Goal: Information Seeking & Learning: Learn about a topic

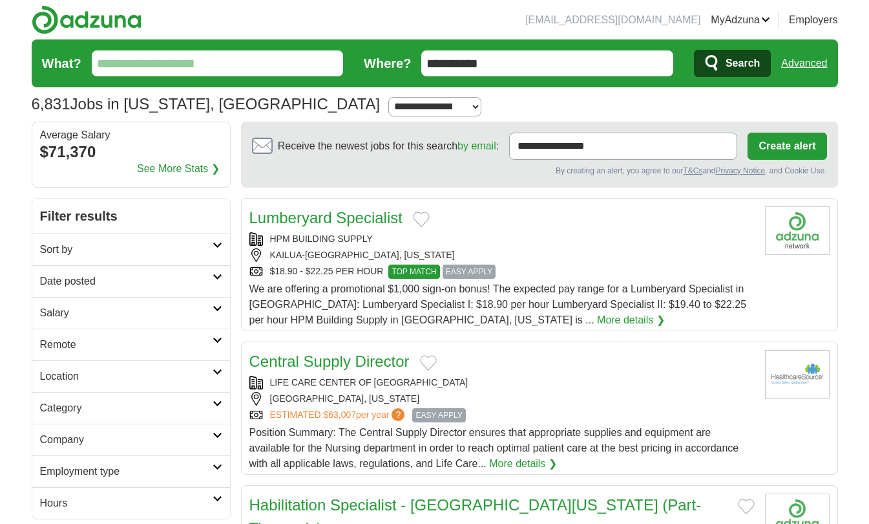
click at [815, 57] on link "Advanced" at bounding box center [804, 63] width 46 height 26
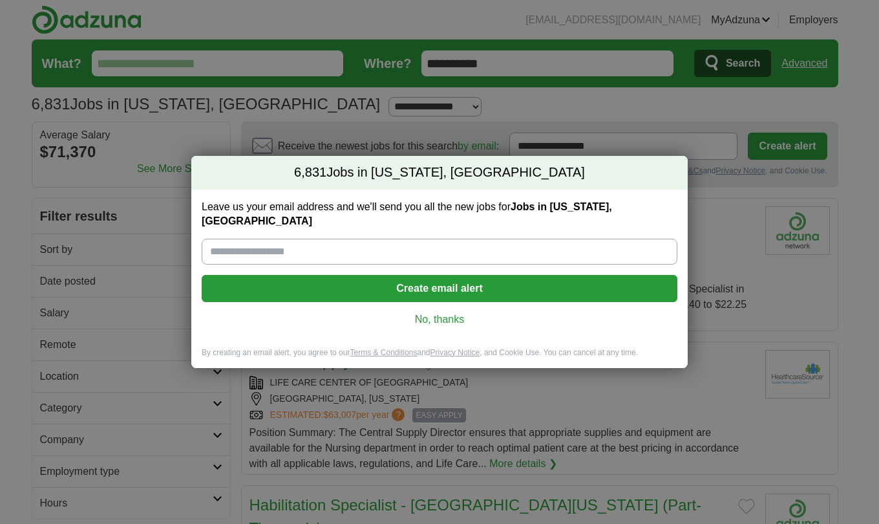
click at [444, 312] on link "No, thanks" at bounding box center [439, 319] width 455 height 14
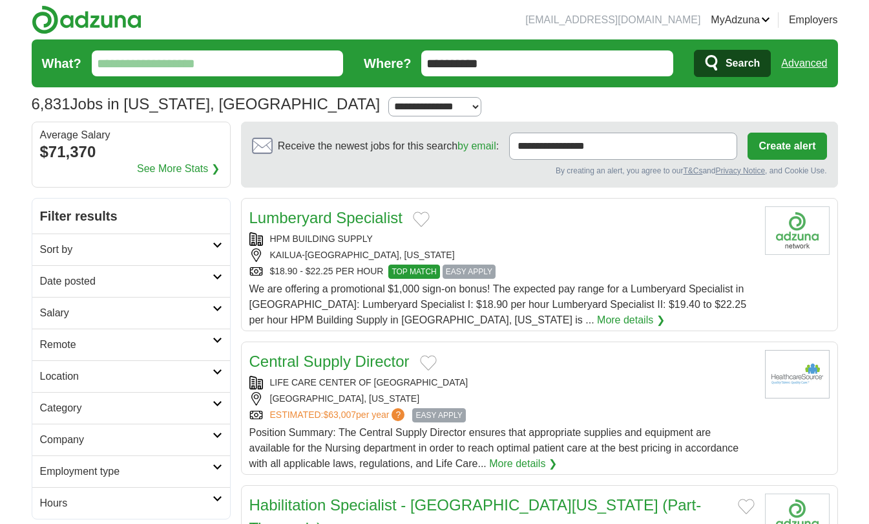
click at [214, 253] on link "Sort by" at bounding box center [131, 249] width 198 height 32
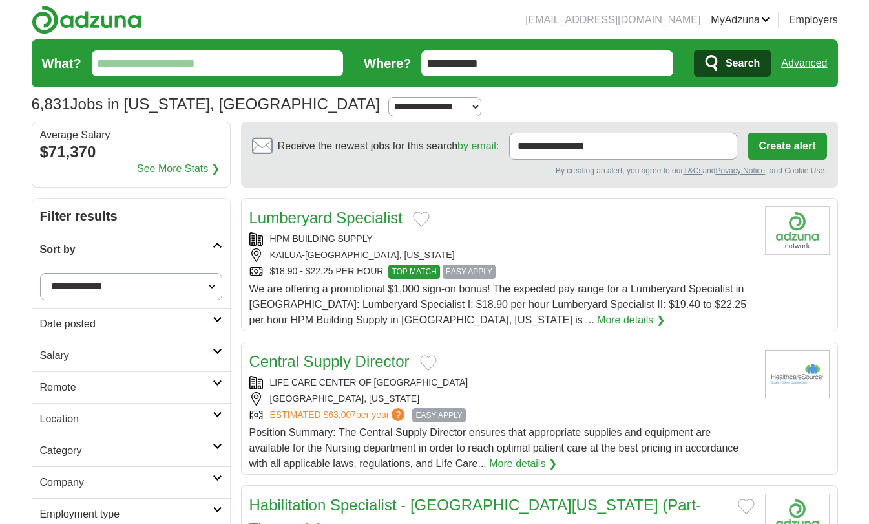
click at [199, 286] on select "**********" at bounding box center [131, 286] width 182 height 27
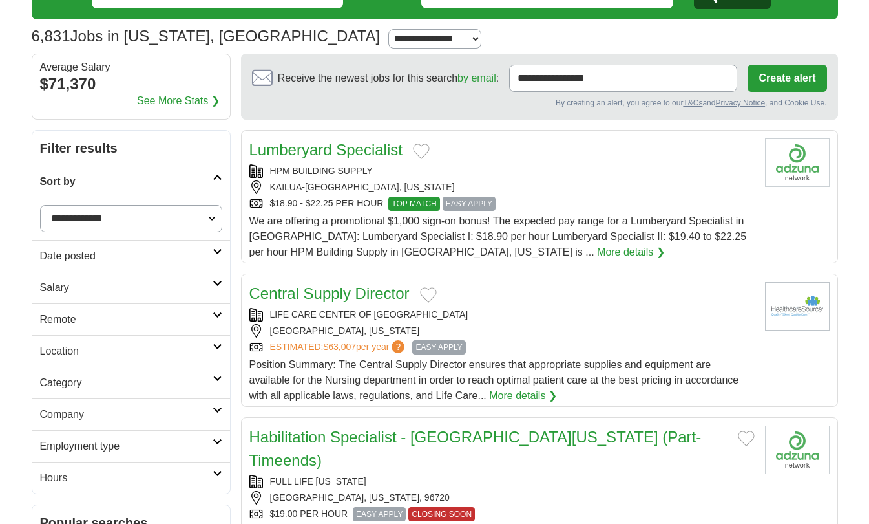
scroll to position [69, 0]
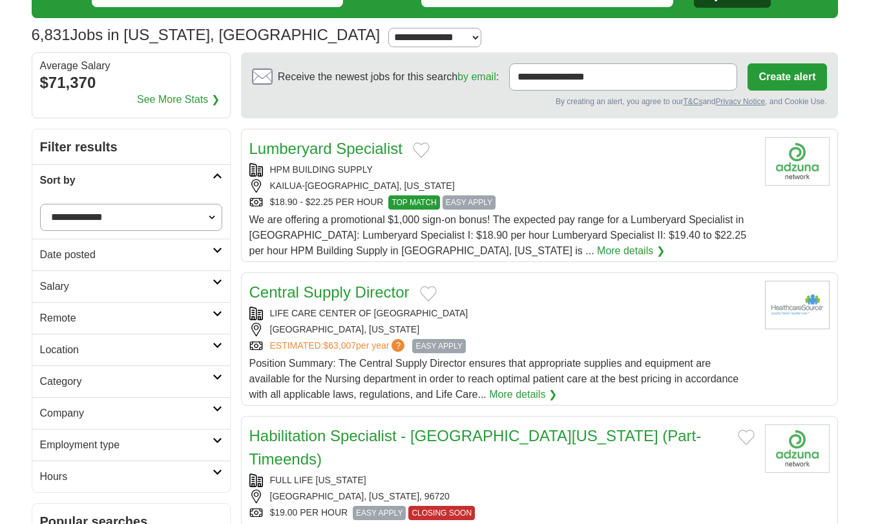
click at [388, 34] on select "**********" at bounding box center [434, 37] width 93 height 19
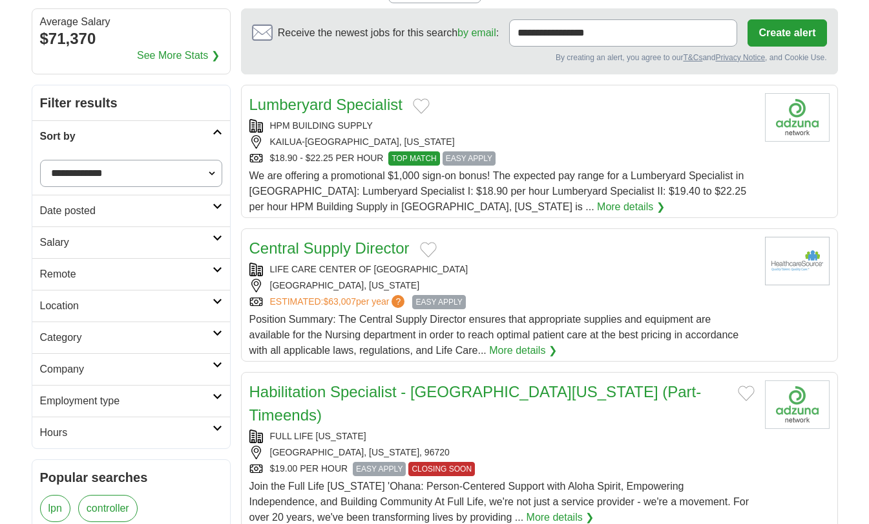
scroll to position [114, 0]
click at [196, 310] on h2 "Location" at bounding box center [126, 305] width 173 height 16
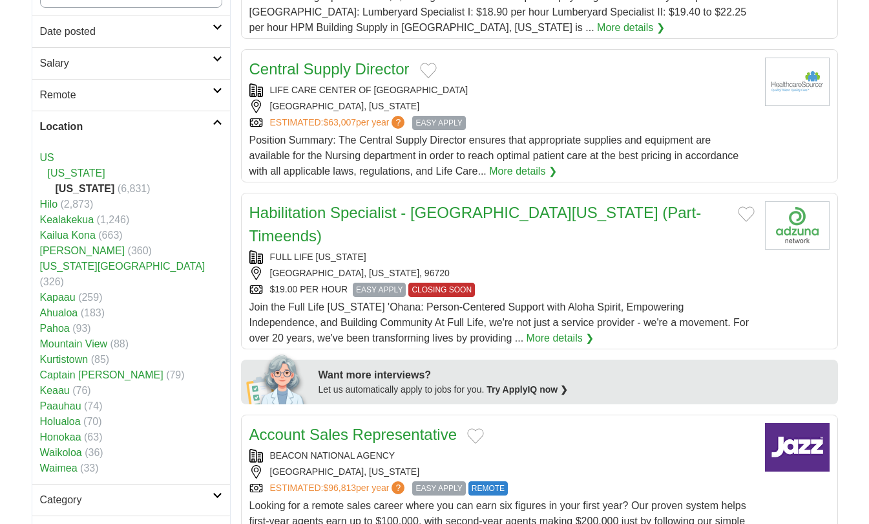
scroll to position [298, 0]
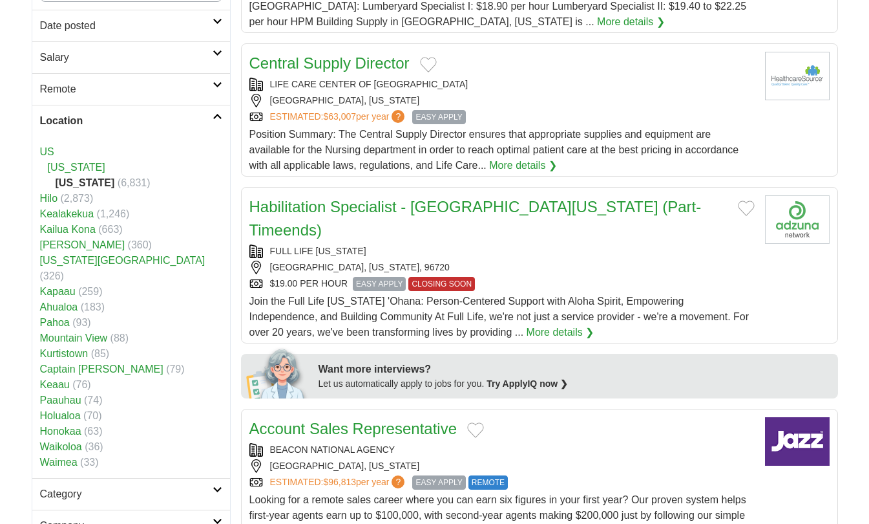
click at [215, 118] on icon at bounding box center [218, 116] width 10 height 6
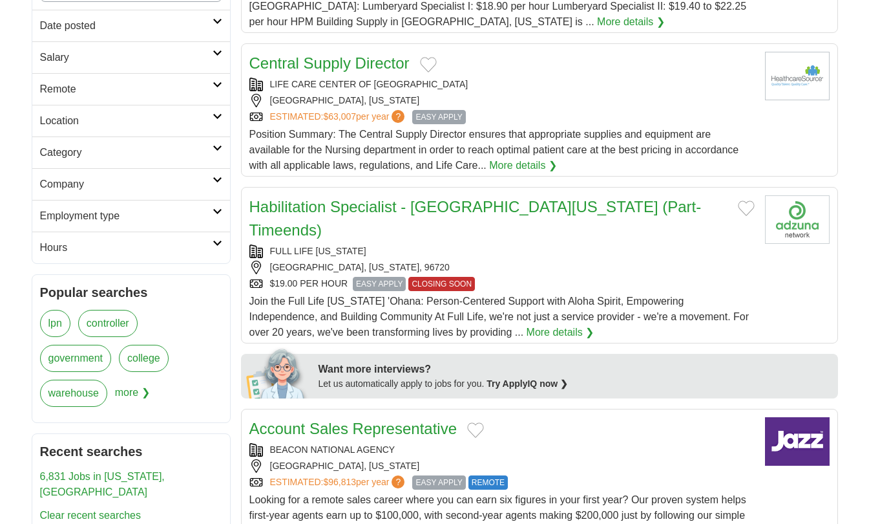
click at [77, 220] on h2 "Employment type" at bounding box center [126, 216] width 173 height 16
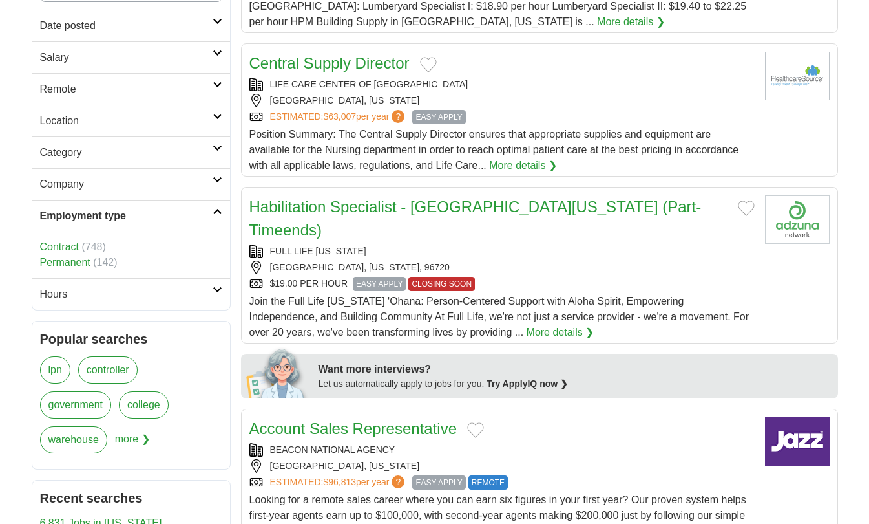
click at [77, 220] on h2 "Employment type" at bounding box center [126, 216] width 173 height 16
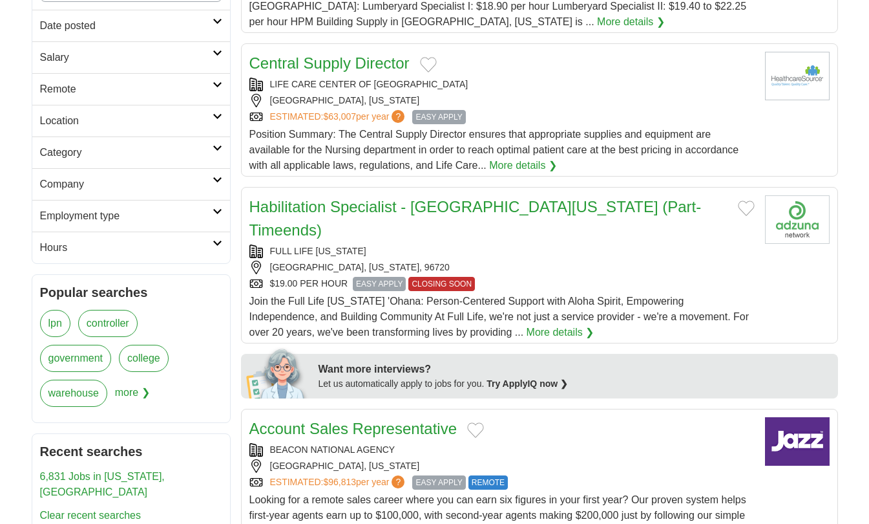
click at [109, 211] on h2 "Employment type" at bounding box center [126, 216] width 173 height 16
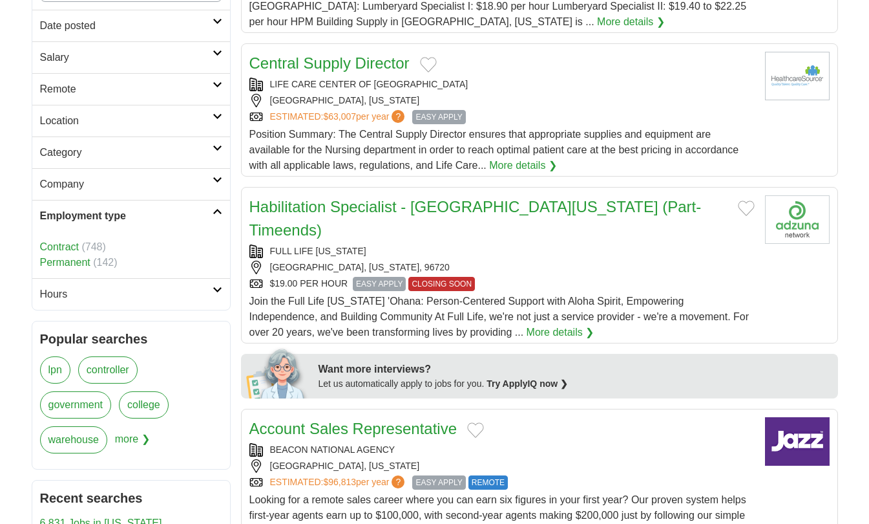
click at [109, 211] on h2 "Employment type" at bounding box center [126, 216] width 173 height 16
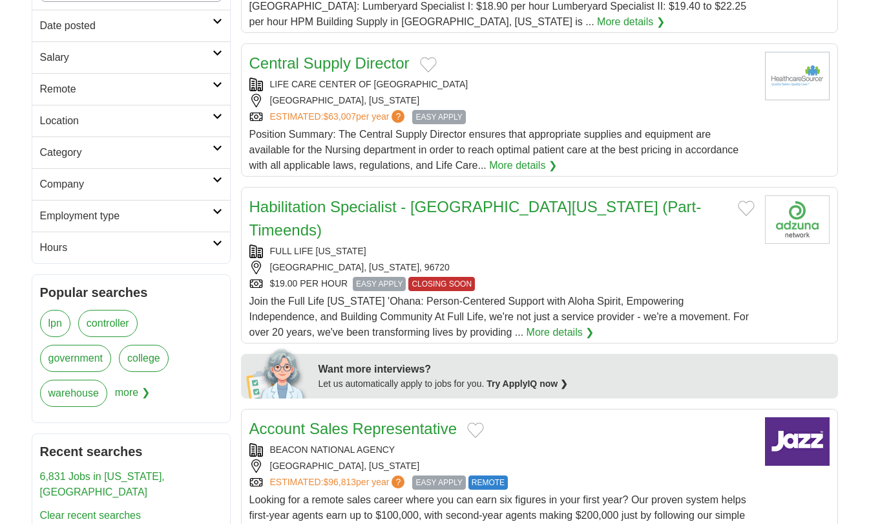
click at [141, 185] on h2 "Company" at bounding box center [126, 184] width 173 height 16
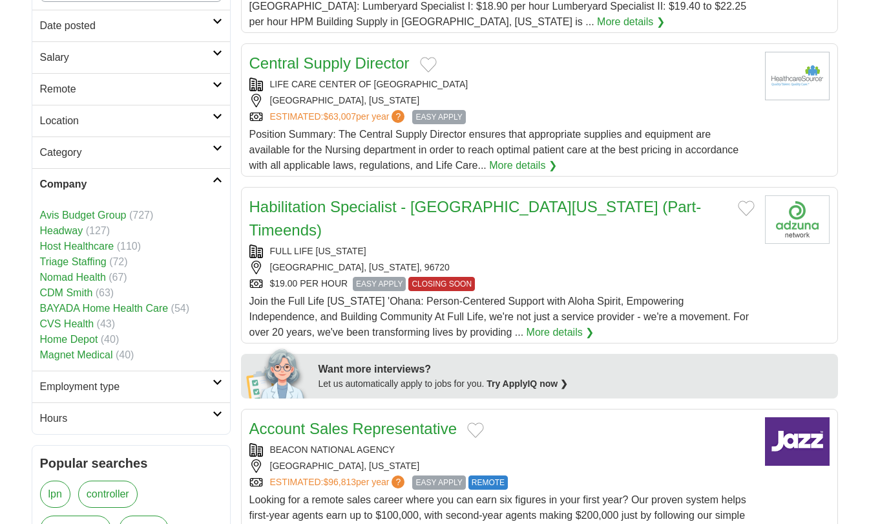
click at [219, 184] on link "Company" at bounding box center [131, 184] width 198 height 32
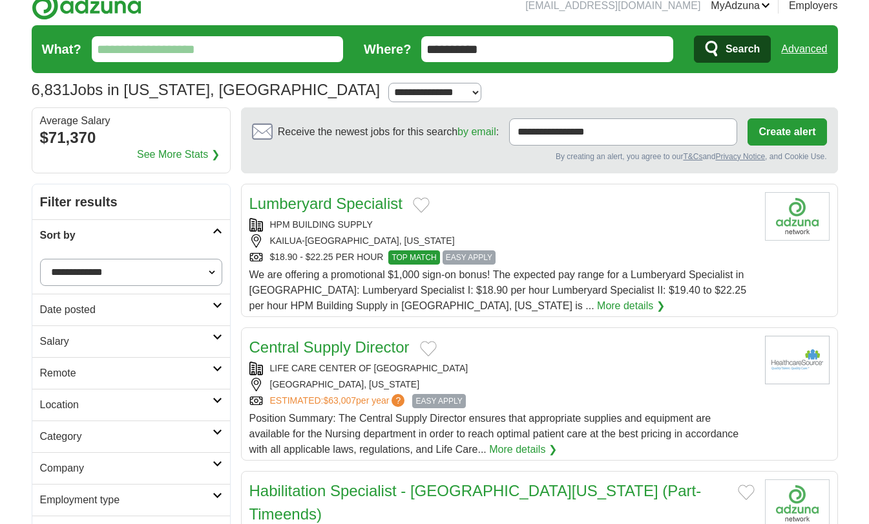
scroll to position [0, 0]
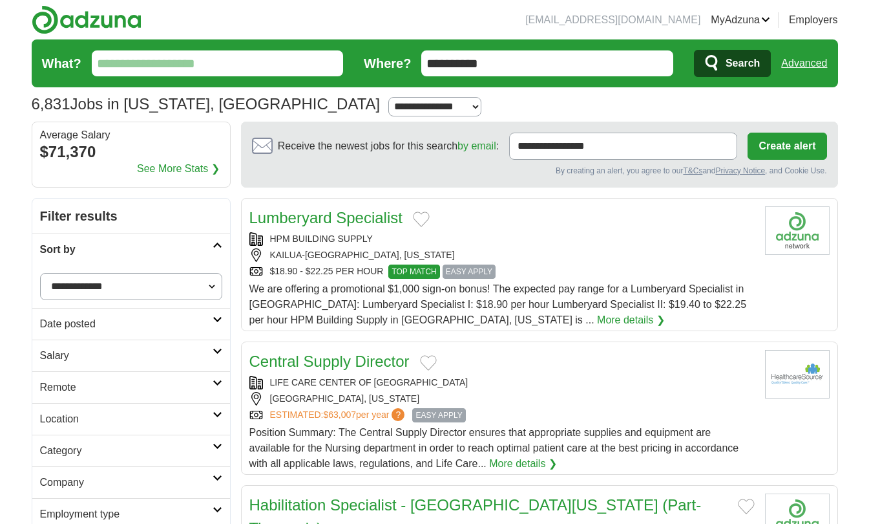
click at [0, 0] on link "ApplyIQ" at bounding box center [0, 0] width 0 height 0
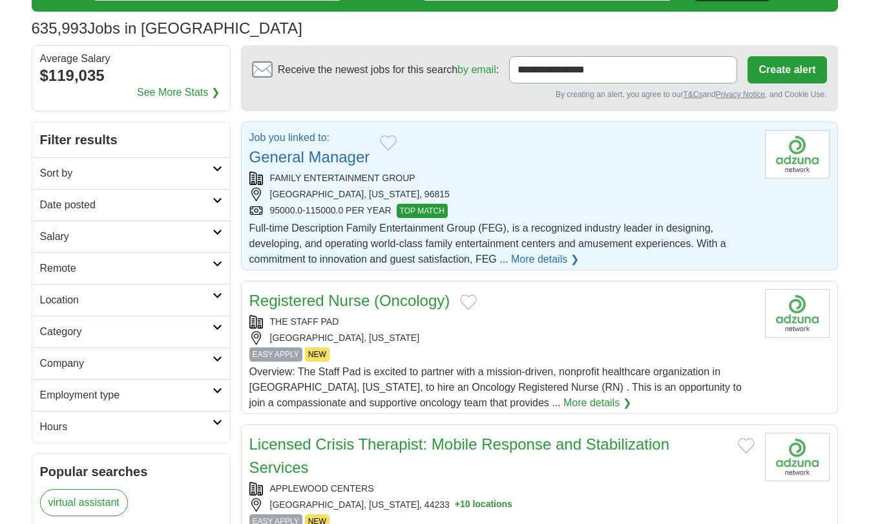
scroll to position [70, 0]
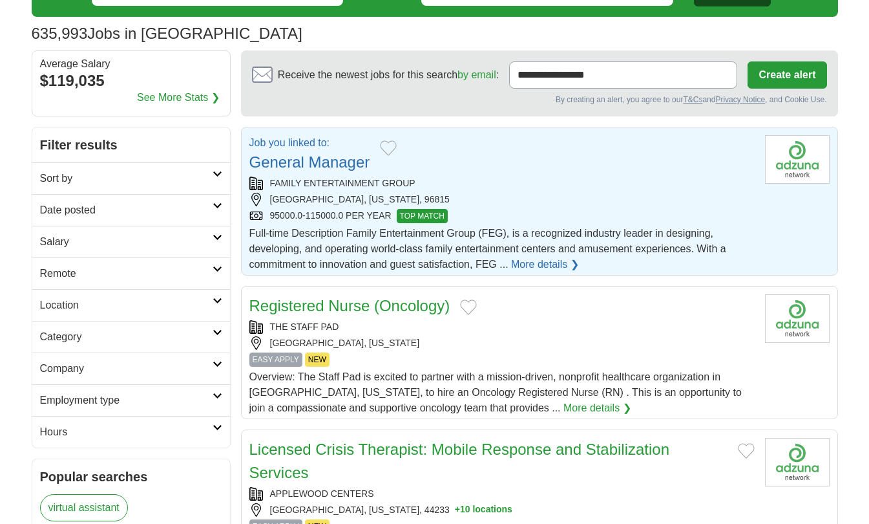
click at [527, 260] on link "More details ❯" at bounding box center [545, 265] width 68 height 16
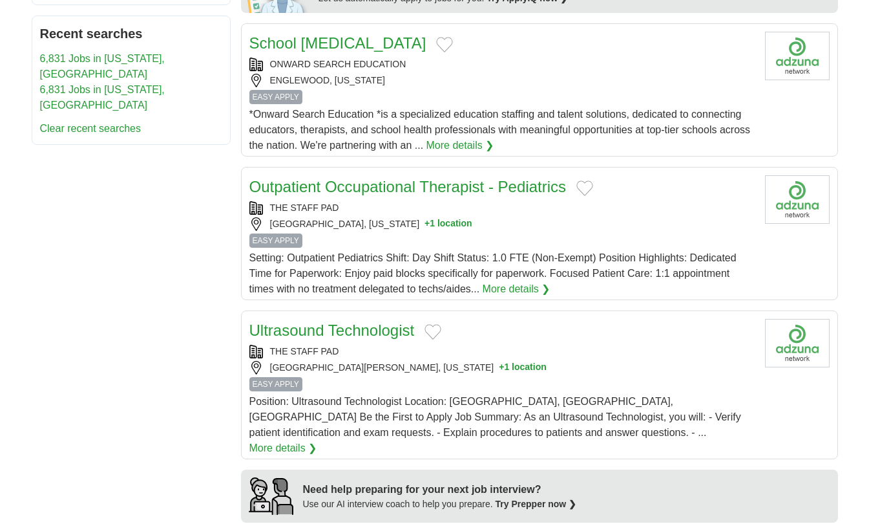
scroll to position [699, 0]
